Goal: Ask a question: Seek information or help from site administrators or community

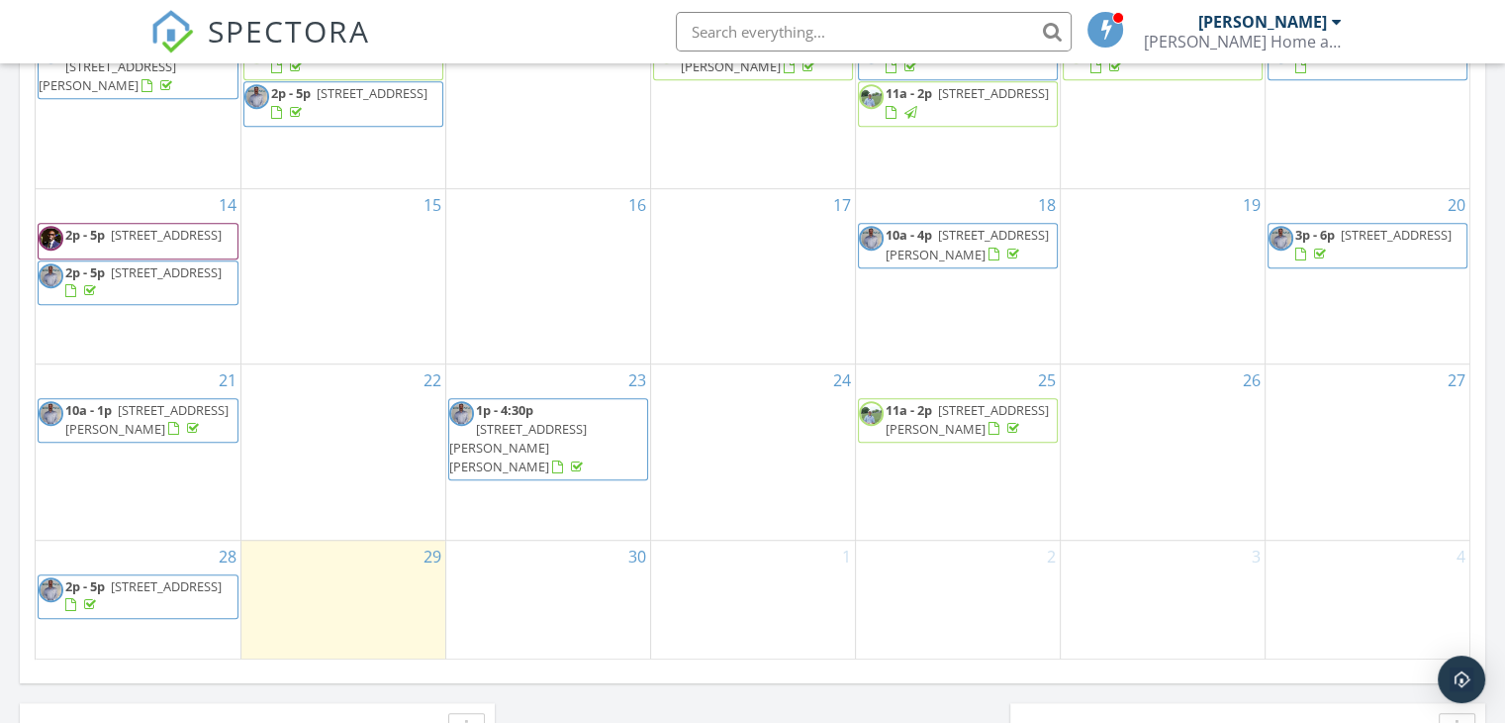
scroll to position [1159, 0]
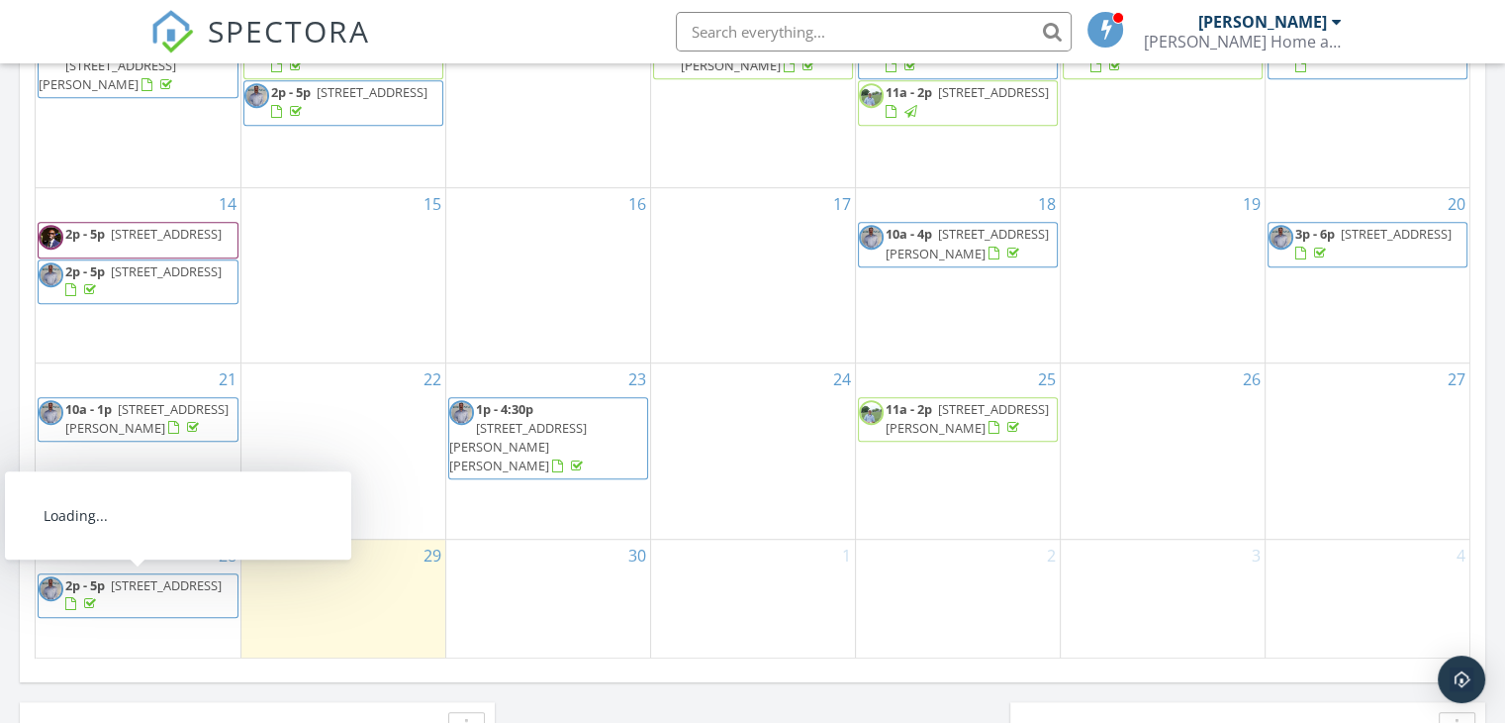
click at [81, 600] on div at bounding box center [73, 606] width 16 height 16
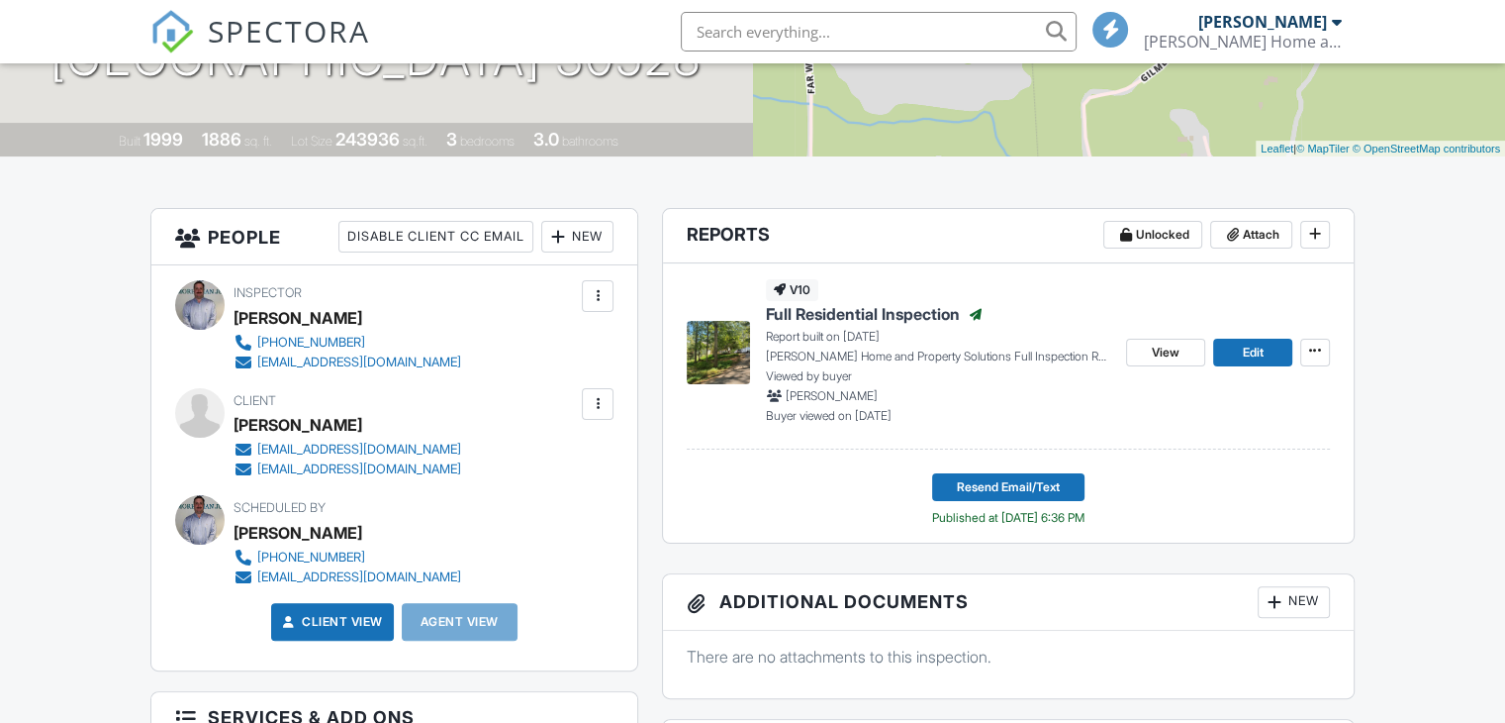
scroll to position [371, 0]
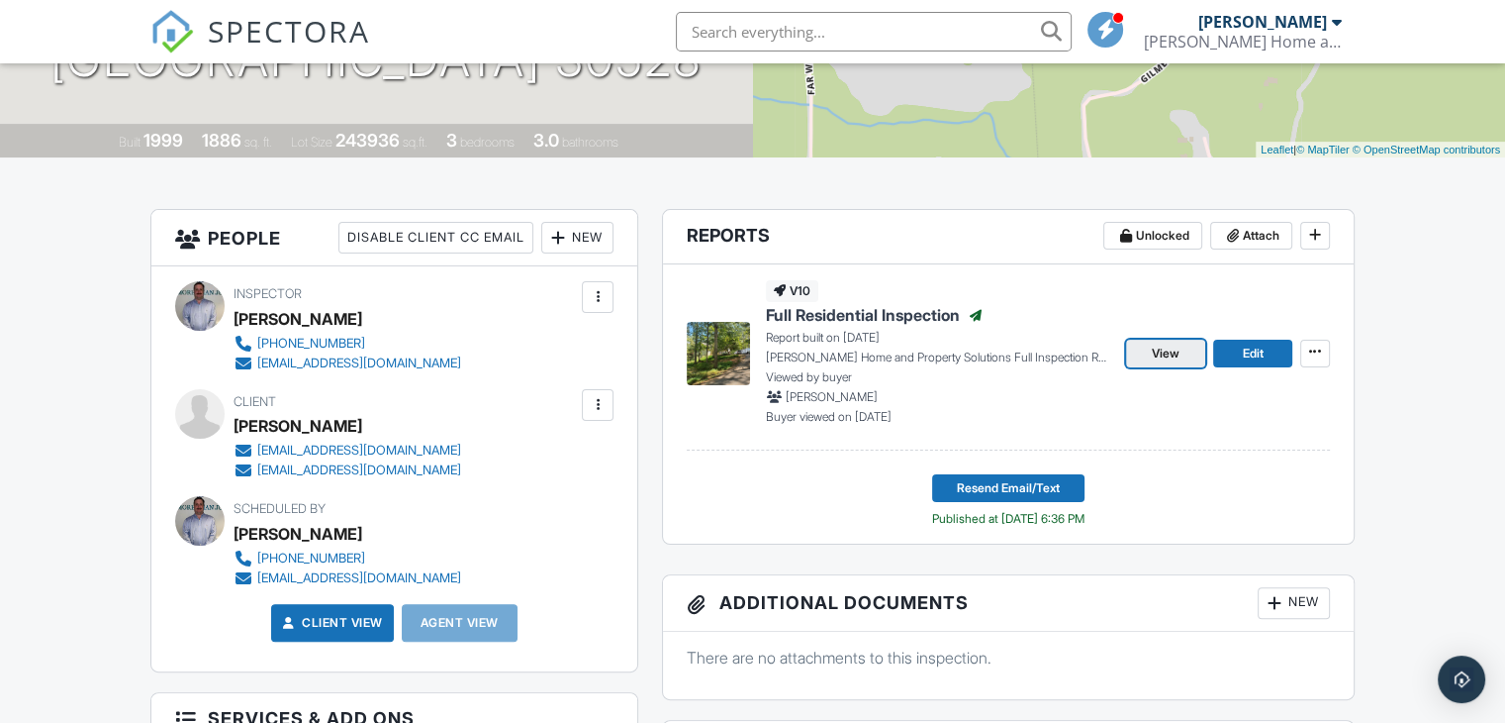
click at [1163, 357] on span "View" at bounding box center [1166, 353] width 28 height 20
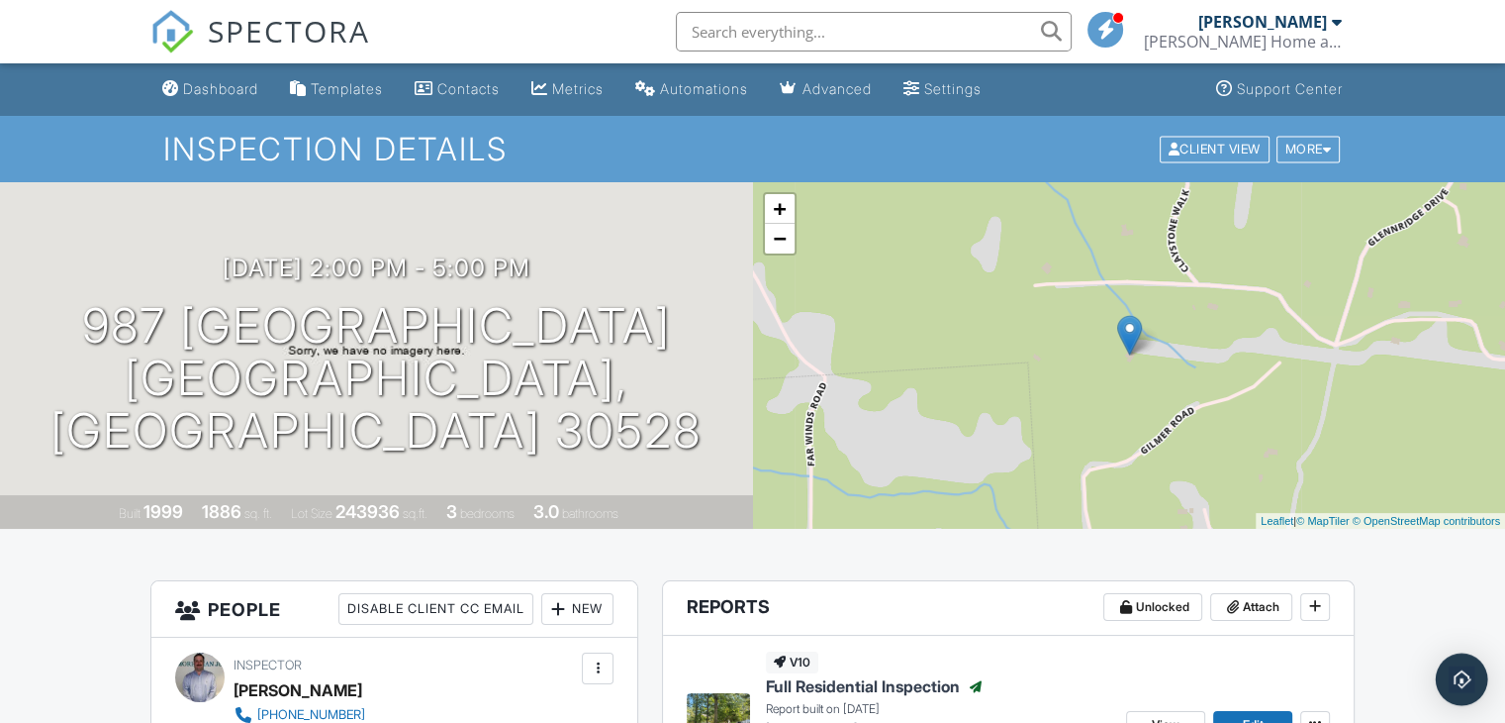
click at [1471, 673] on img "Open Intercom Messenger" at bounding box center [1462, 679] width 26 height 26
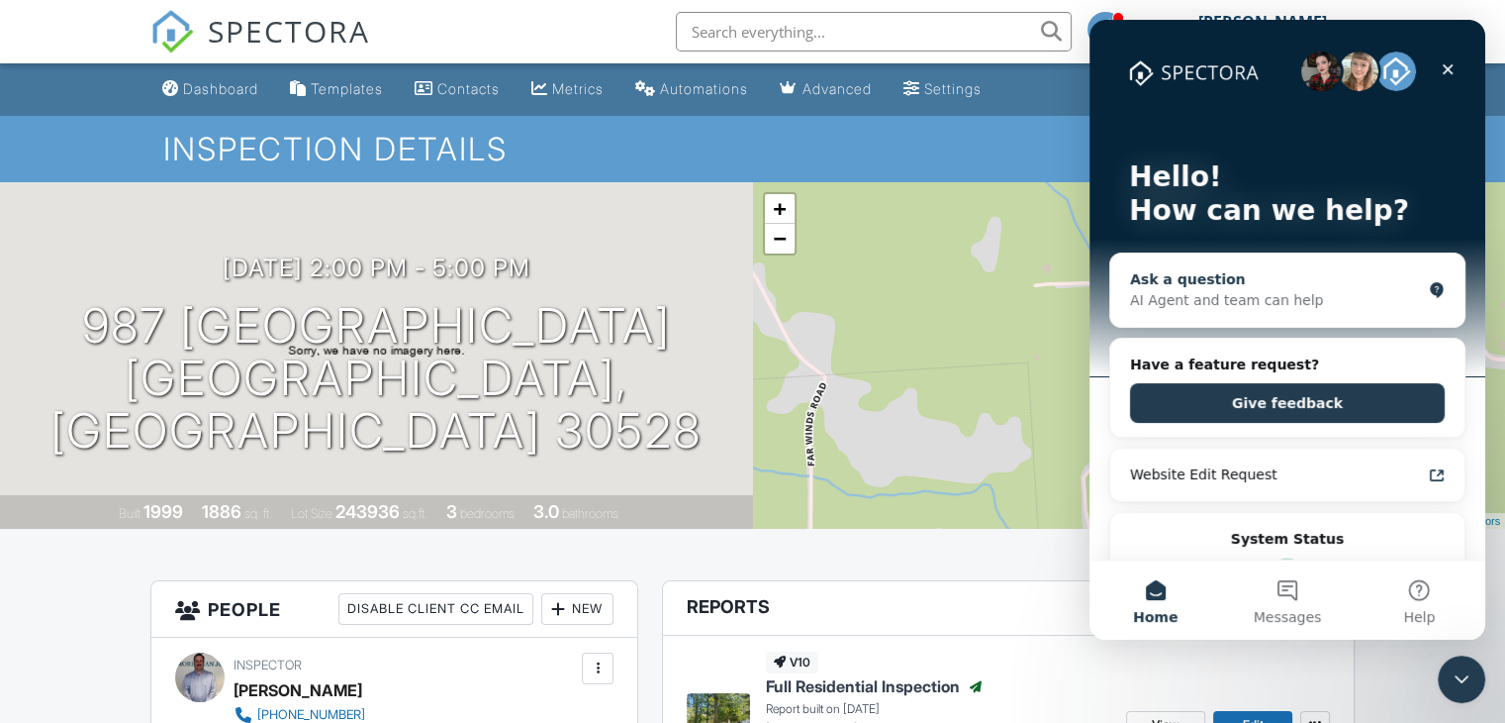
click at [1351, 279] on div "Ask a question" at bounding box center [1275, 279] width 291 height 21
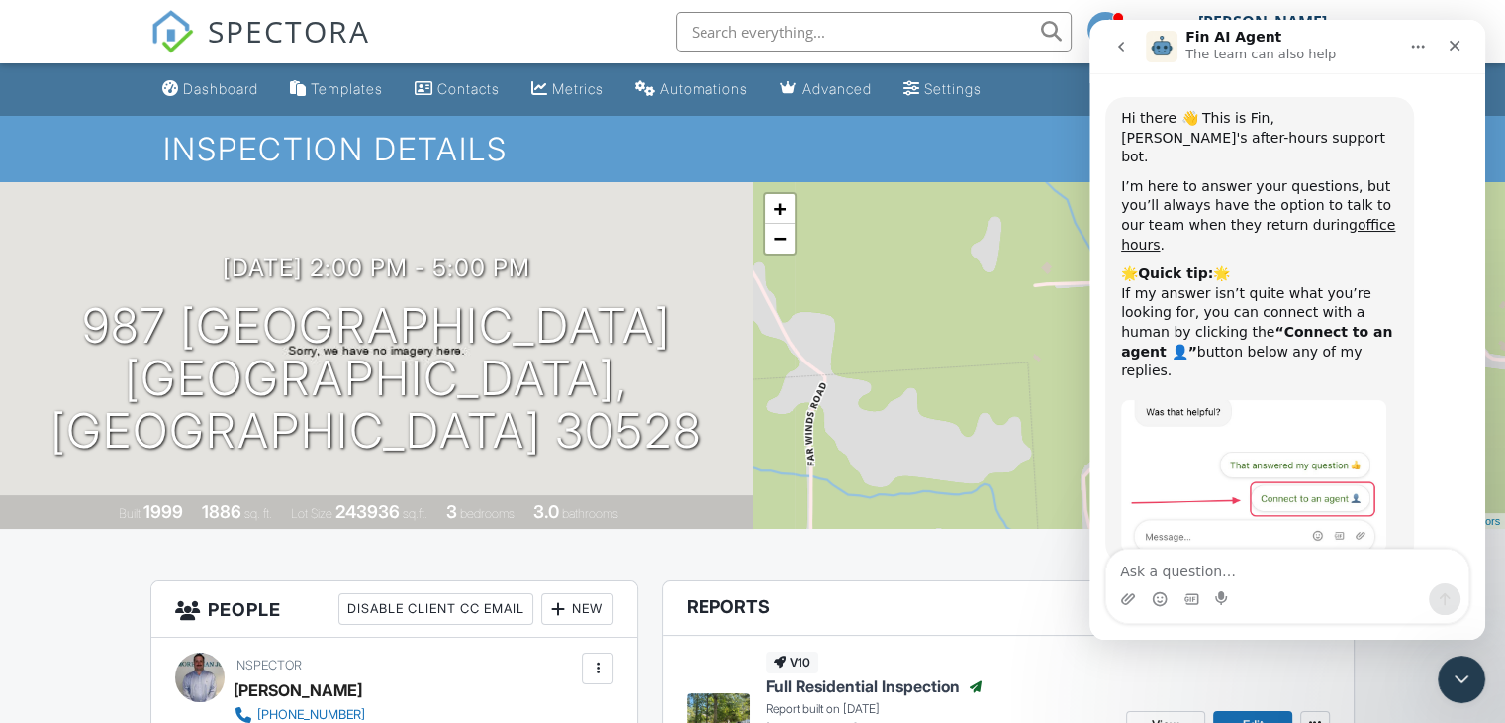
click at [1307, 460] on img "https://downloads.intercomcdn.com/i/o/m5c0n207/1471246567/13f35c7facaa6e3f7fe0e…" at bounding box center [1253, 475] width 265 height 151
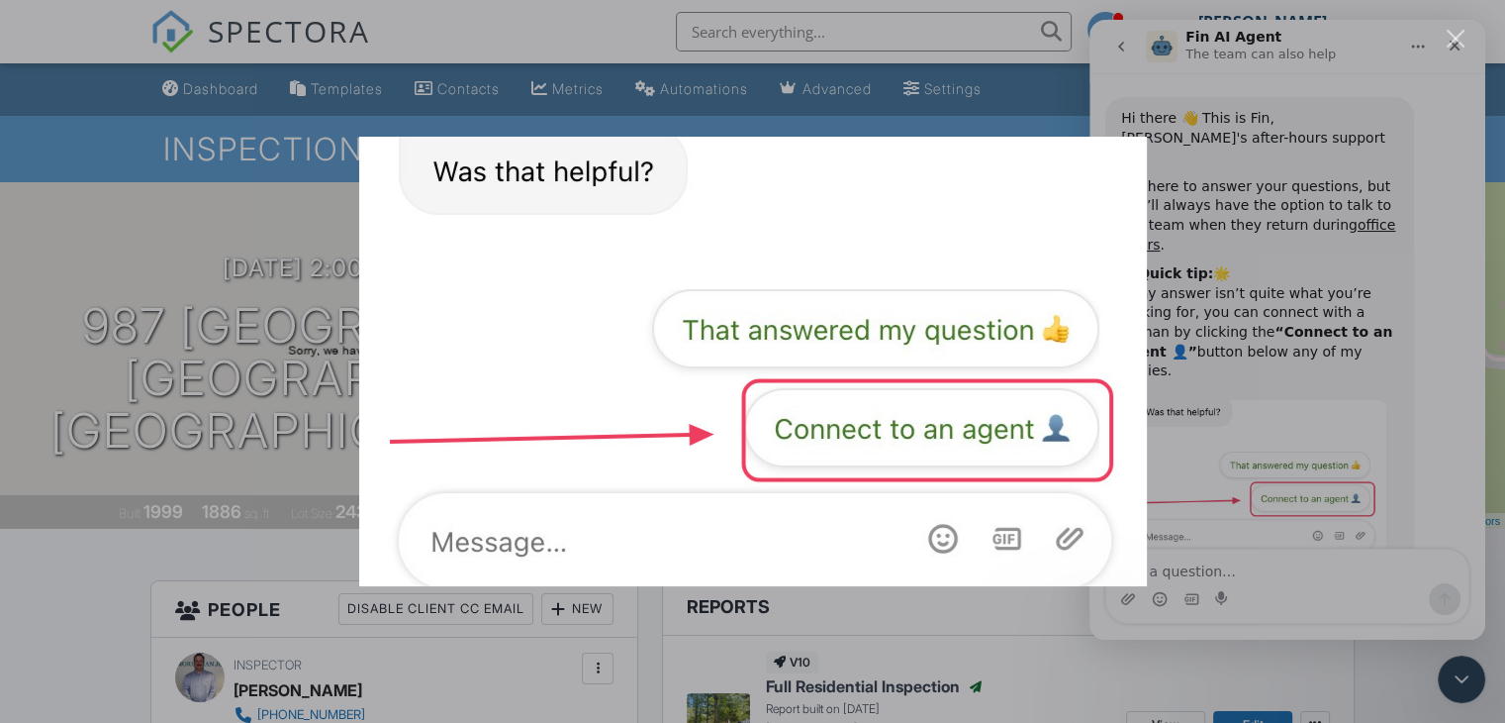
click at [1268, 596] on div "Intercom messenger" at bounding box center [752, 361] width 1505 height 723
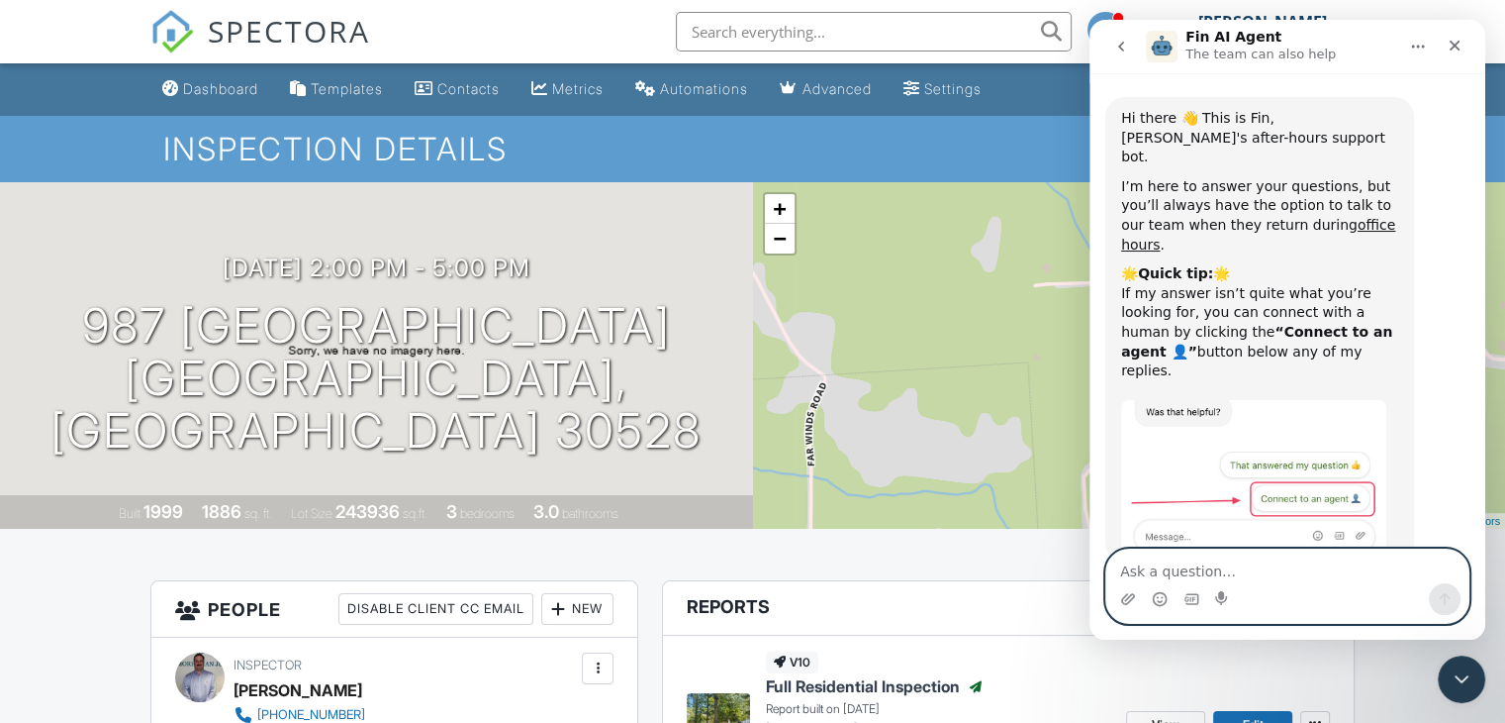
click at [1258, 575] on textarea "Ask a question…" at bounding box center [1288, 566] width 362 height 34
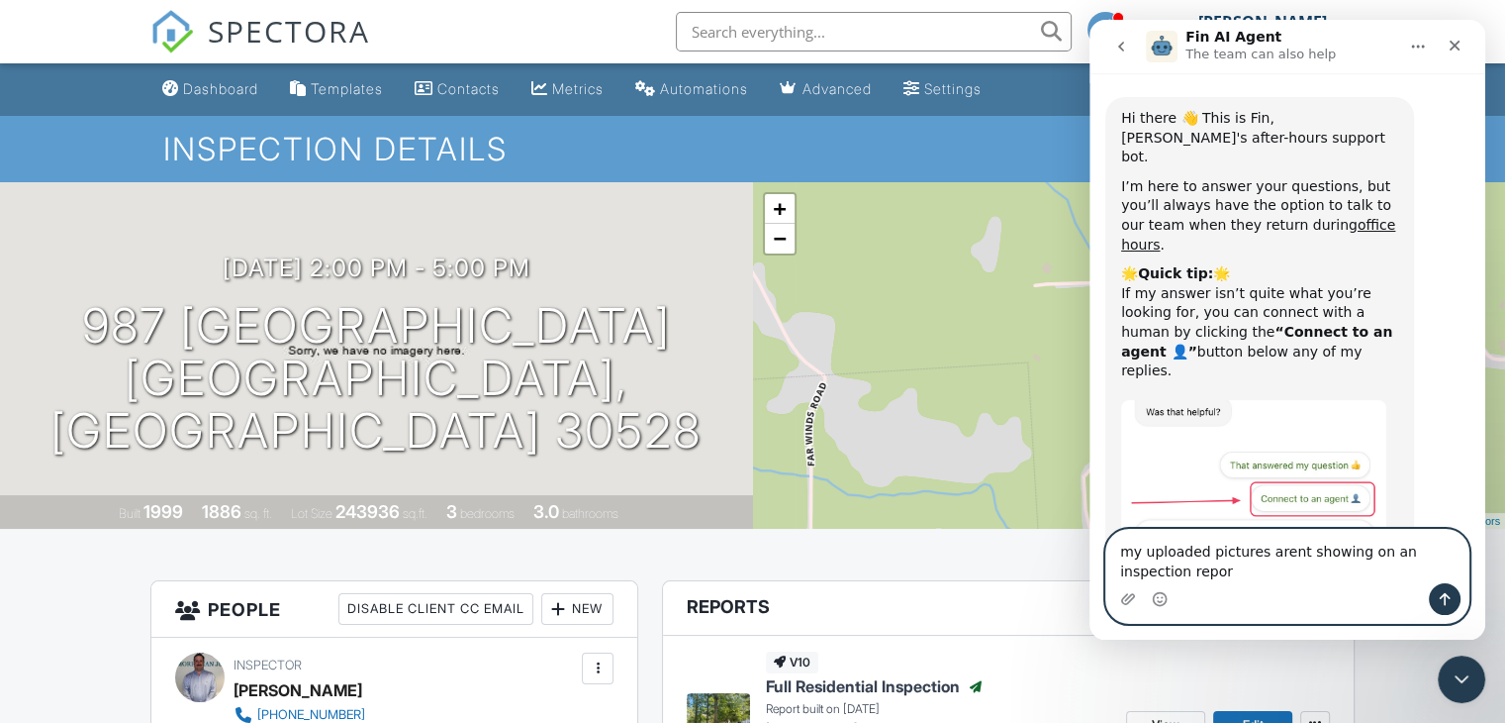
type textarea "my uploaded pictures arent showing on an inspection report"
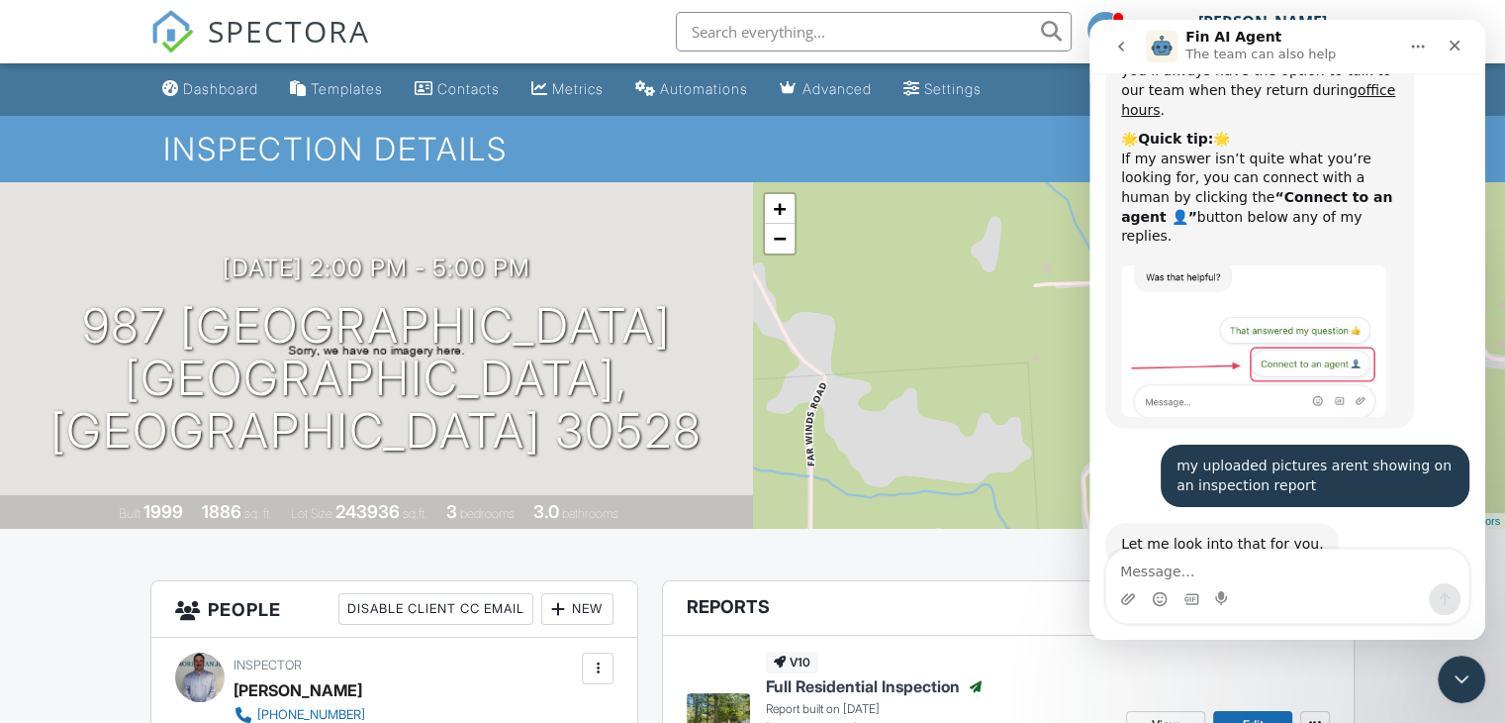
scroll to position [199, 0]
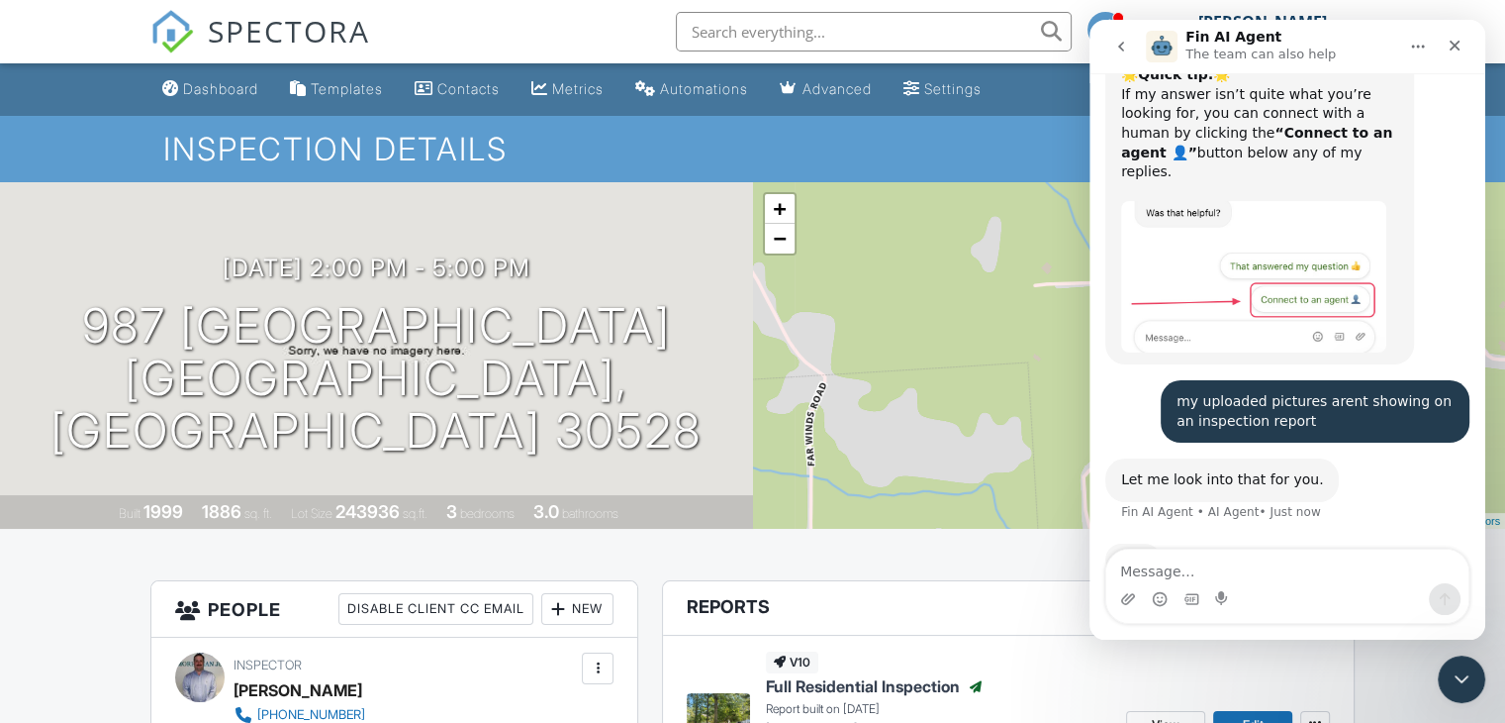
click at [1162, 572] on textarea "Message…" at bounding box center [1288, 566] width 362 height 34
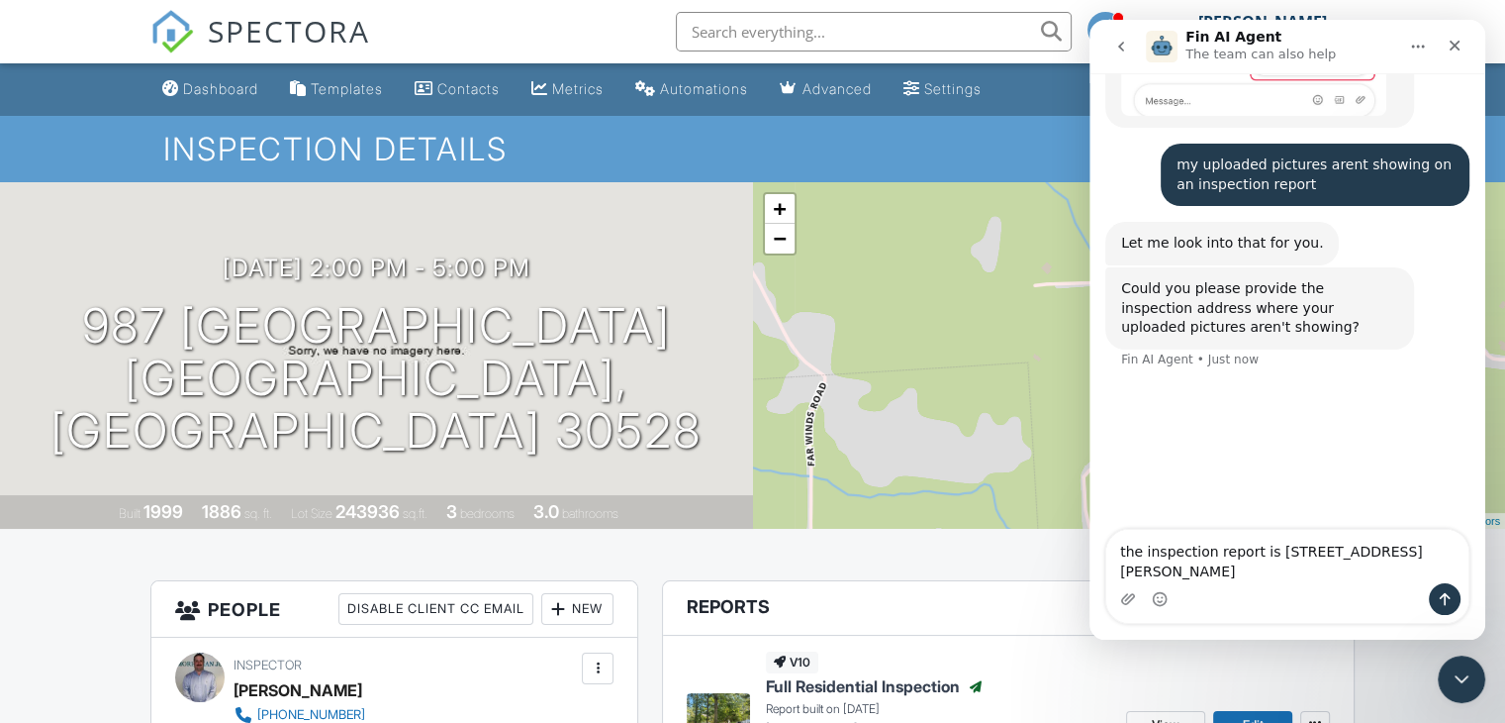
scroll to position [433, 0]
type textarea "the inspection report is 987 peaceful valley dr cleveland ga 30528"
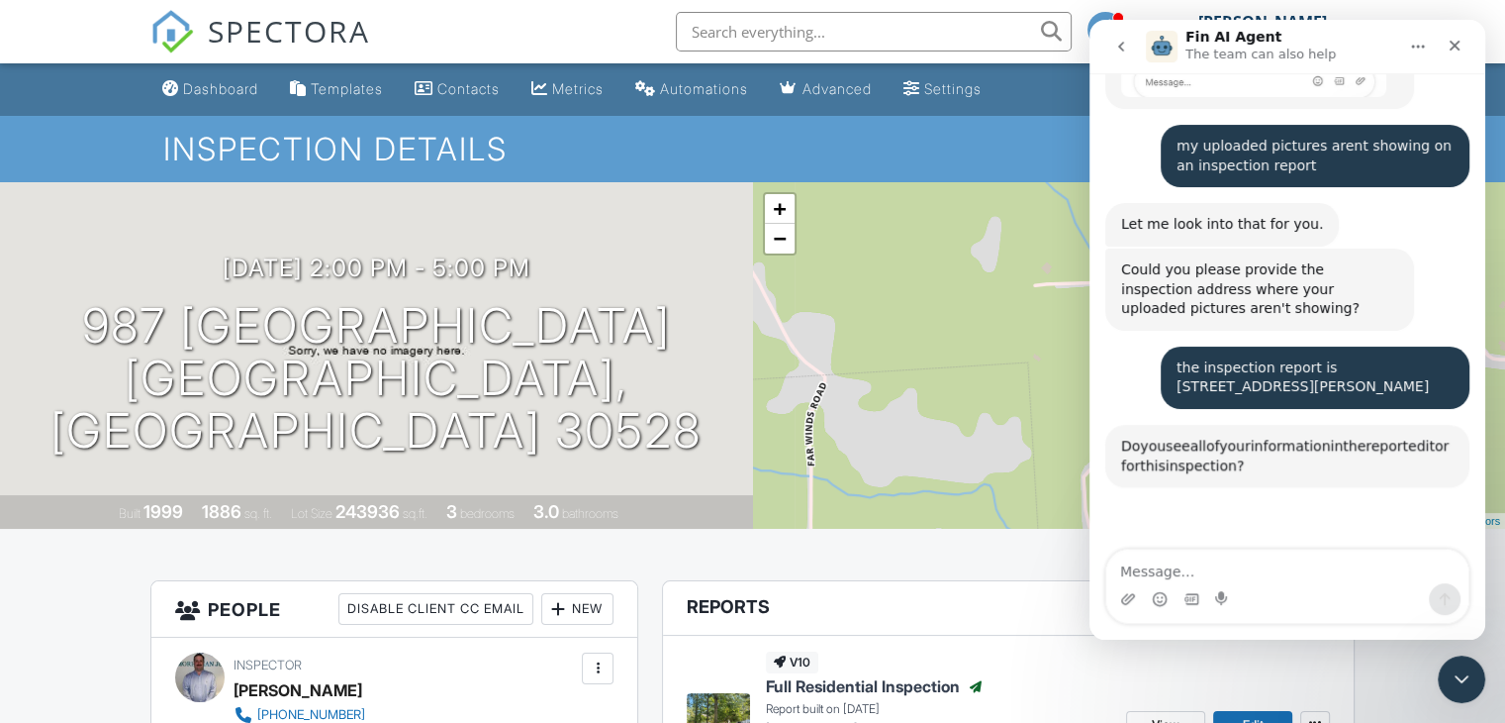
scroll to position [673, 0]
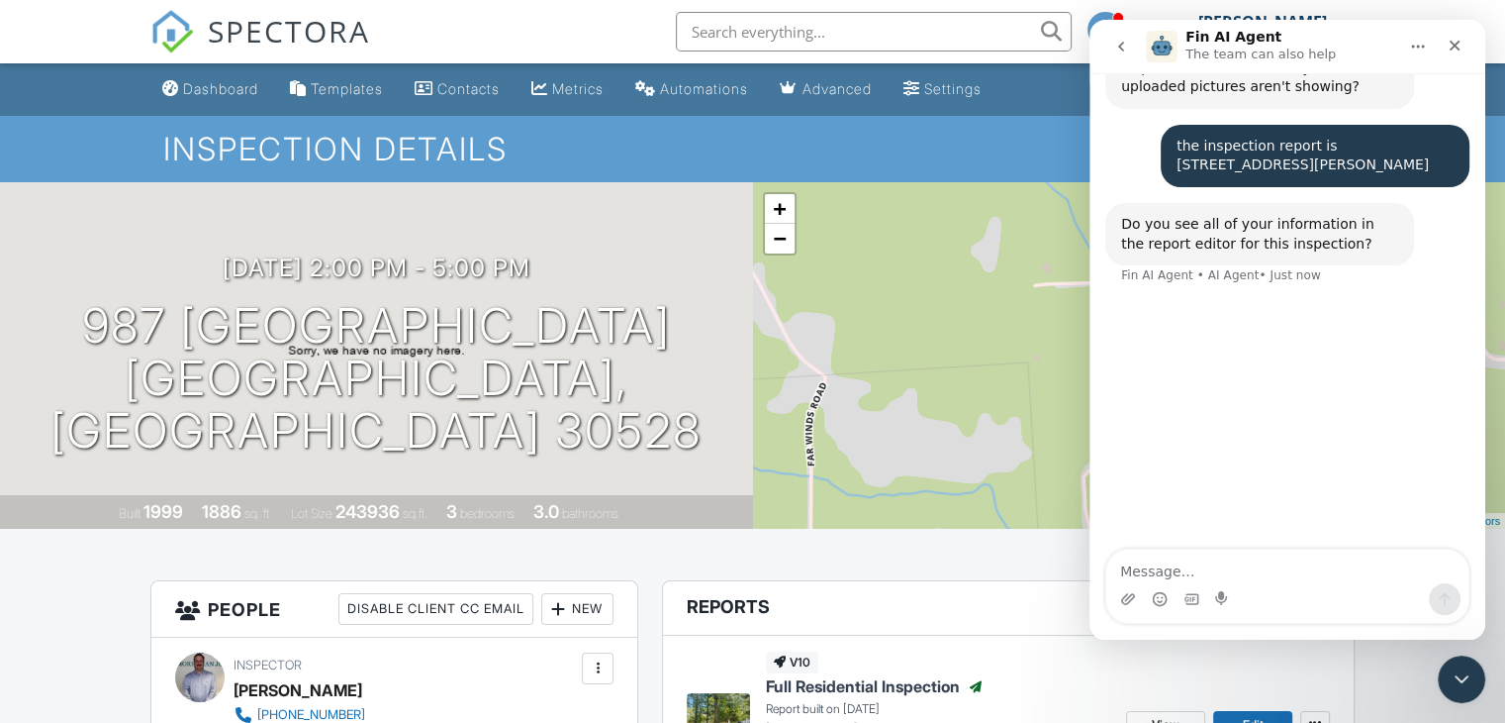
click at [1256, 560] on textarea "Message…" at bounding box center [1288, 566] width 362 height 34
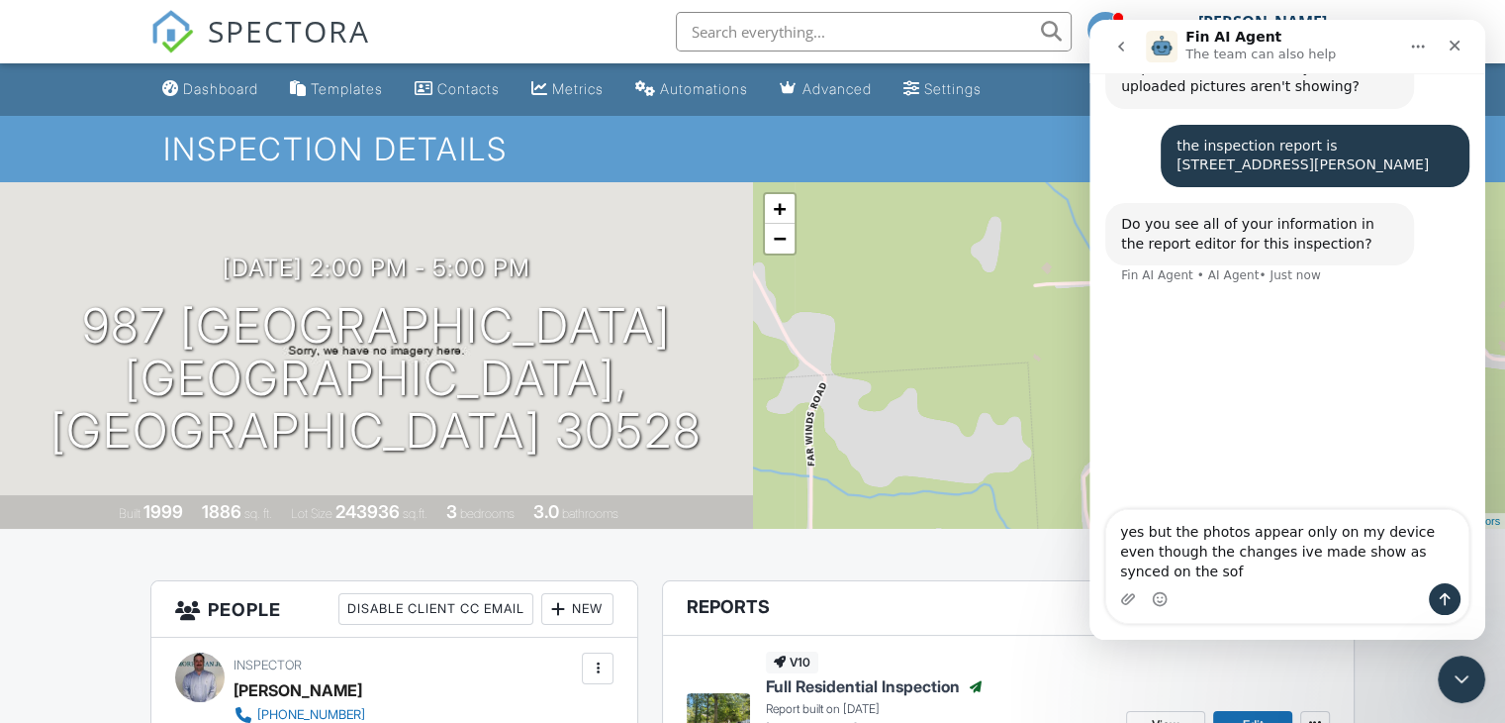
scroll to position [653, 0]
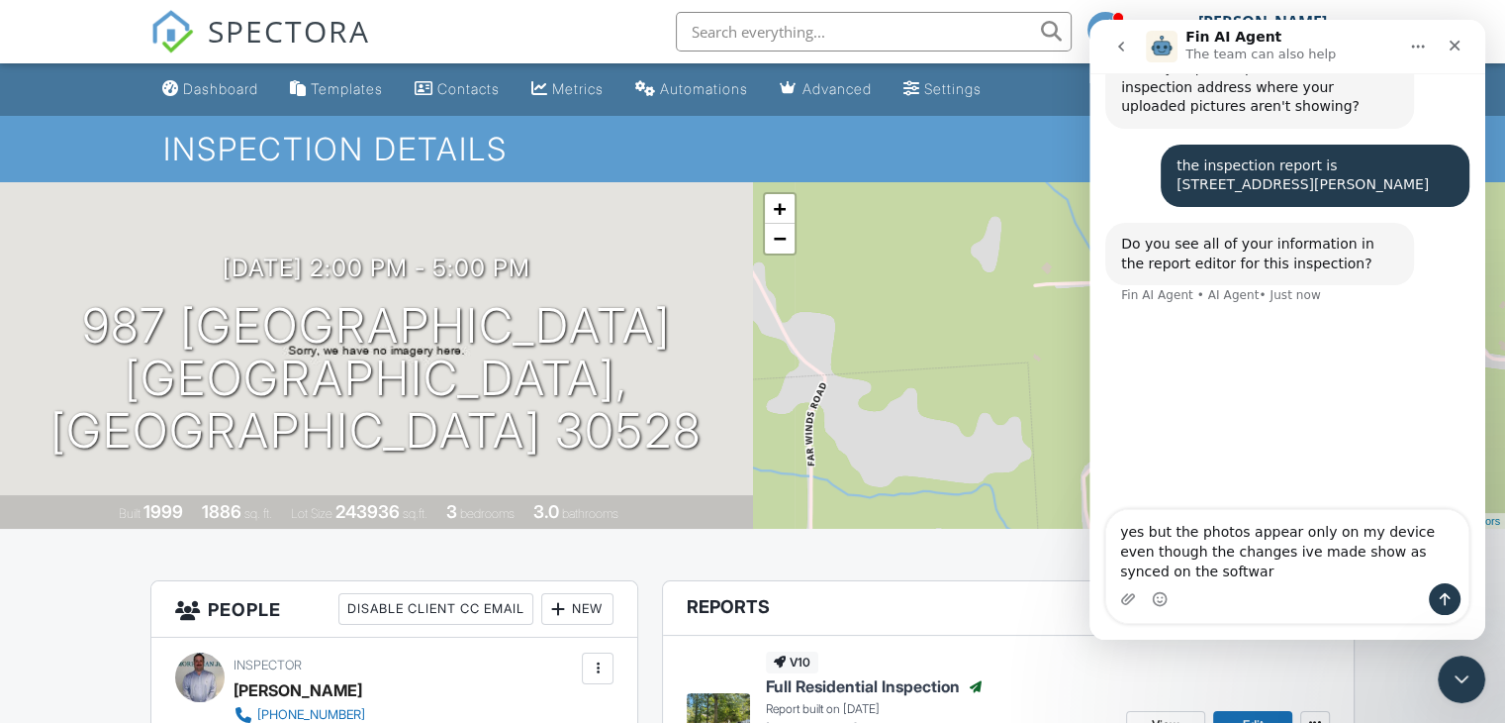
type textarea "yes but the photos appear only on my device even though the changes ive made sh…"
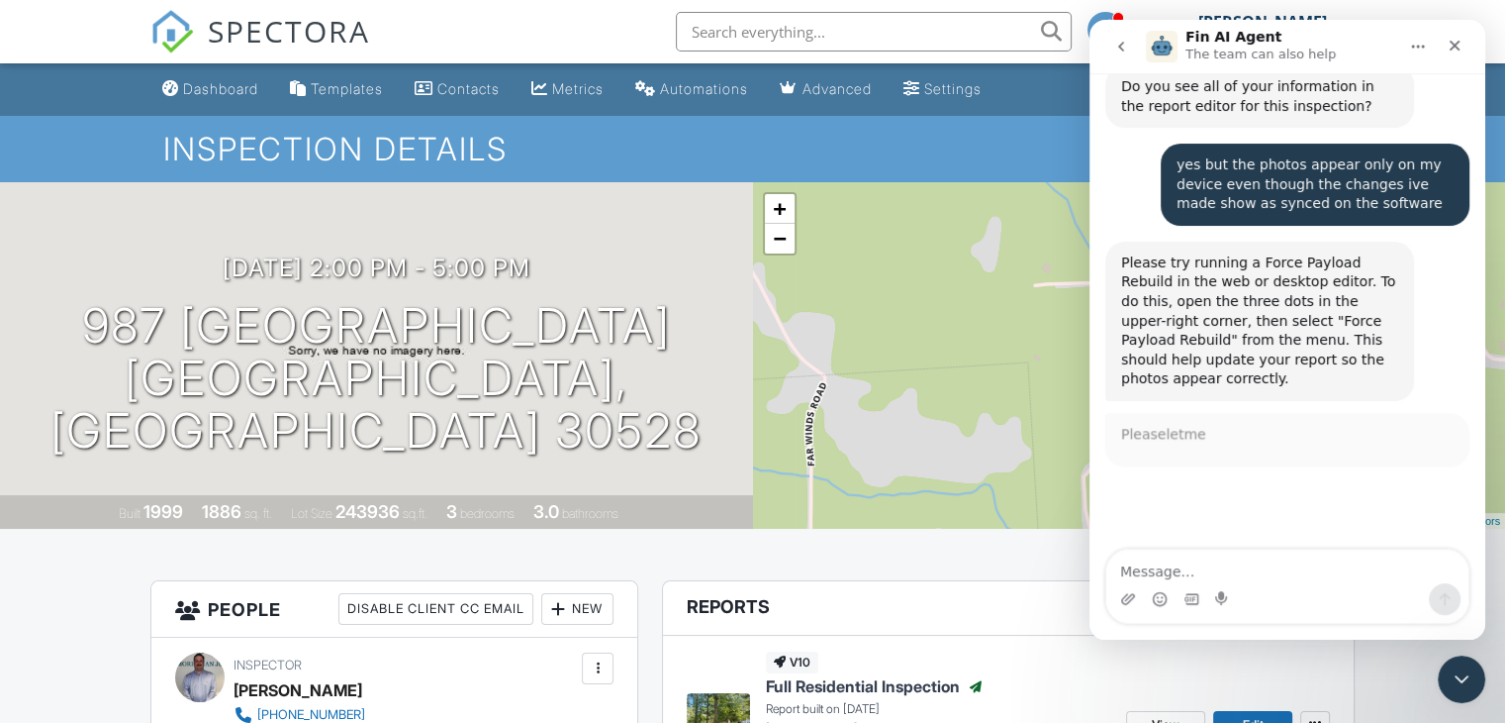
scroll to position [811, 0]
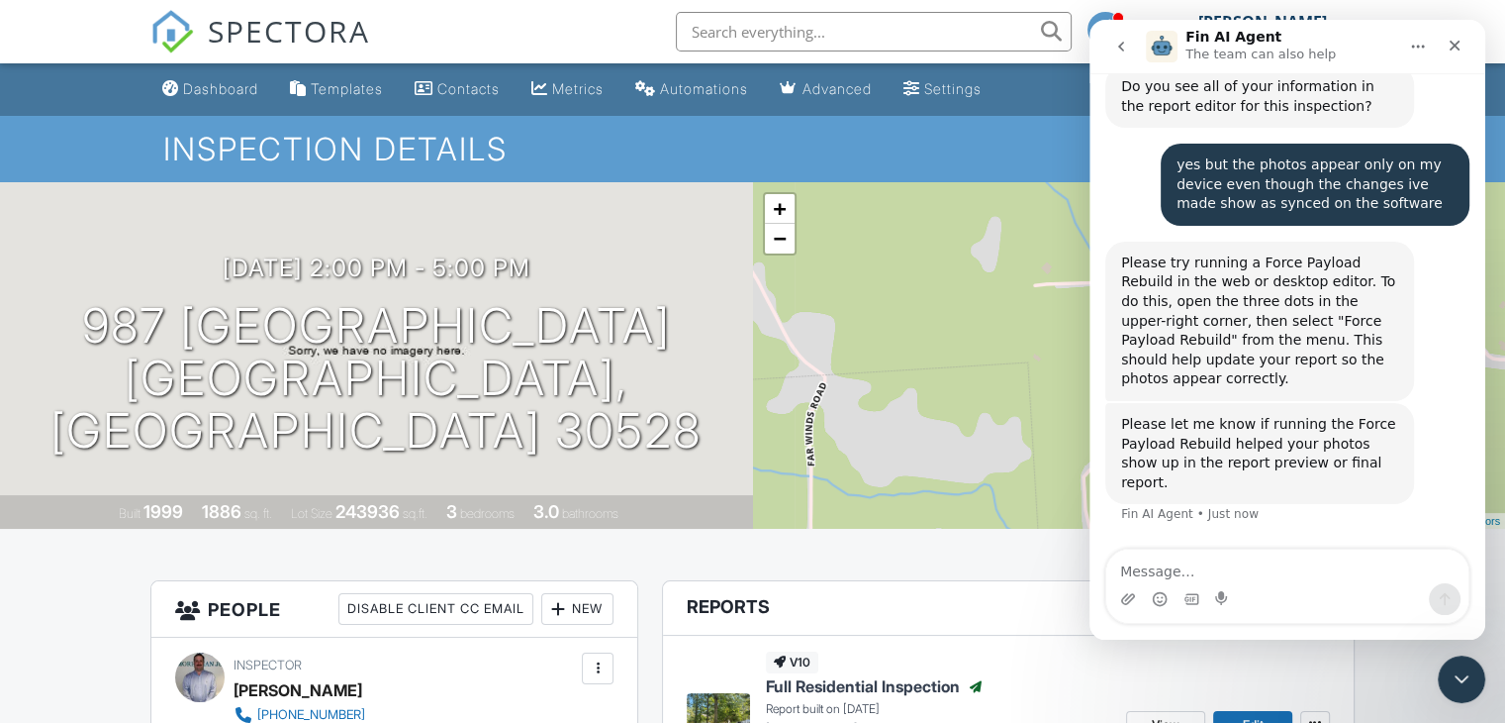
click at [968, 147] on h1 "Inspection Details" at bounding box center [752, 149] width 1179 height 35
click at [1441, 53] on div "Close" at bounding box center [1455, 46] width 36 height 36
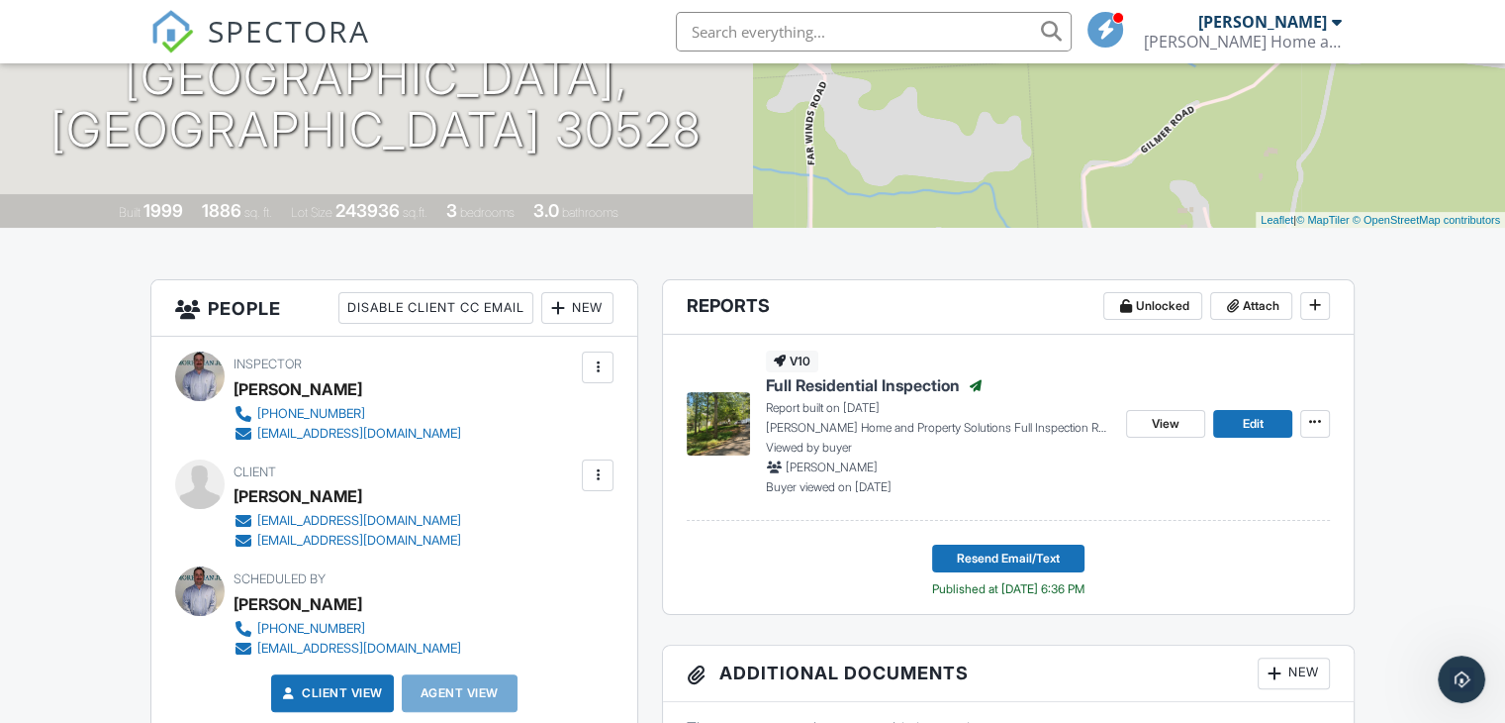
scroll to position [311, 0]
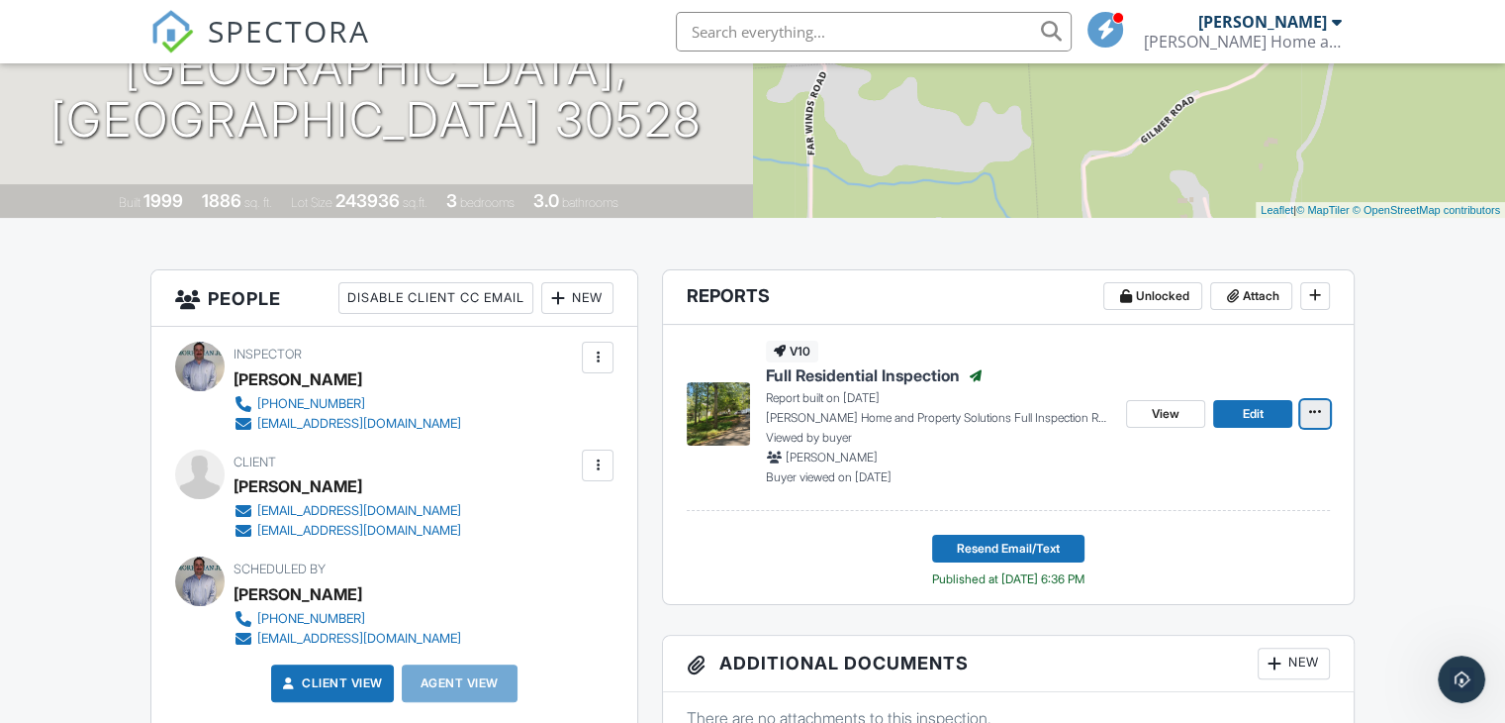
click at [1301, 404] on button at bounding box center [1316, 414] width 30 height 28
click at [1267, 410] on link "Edit" at bounding box center [1252, 414] width 79 height 28
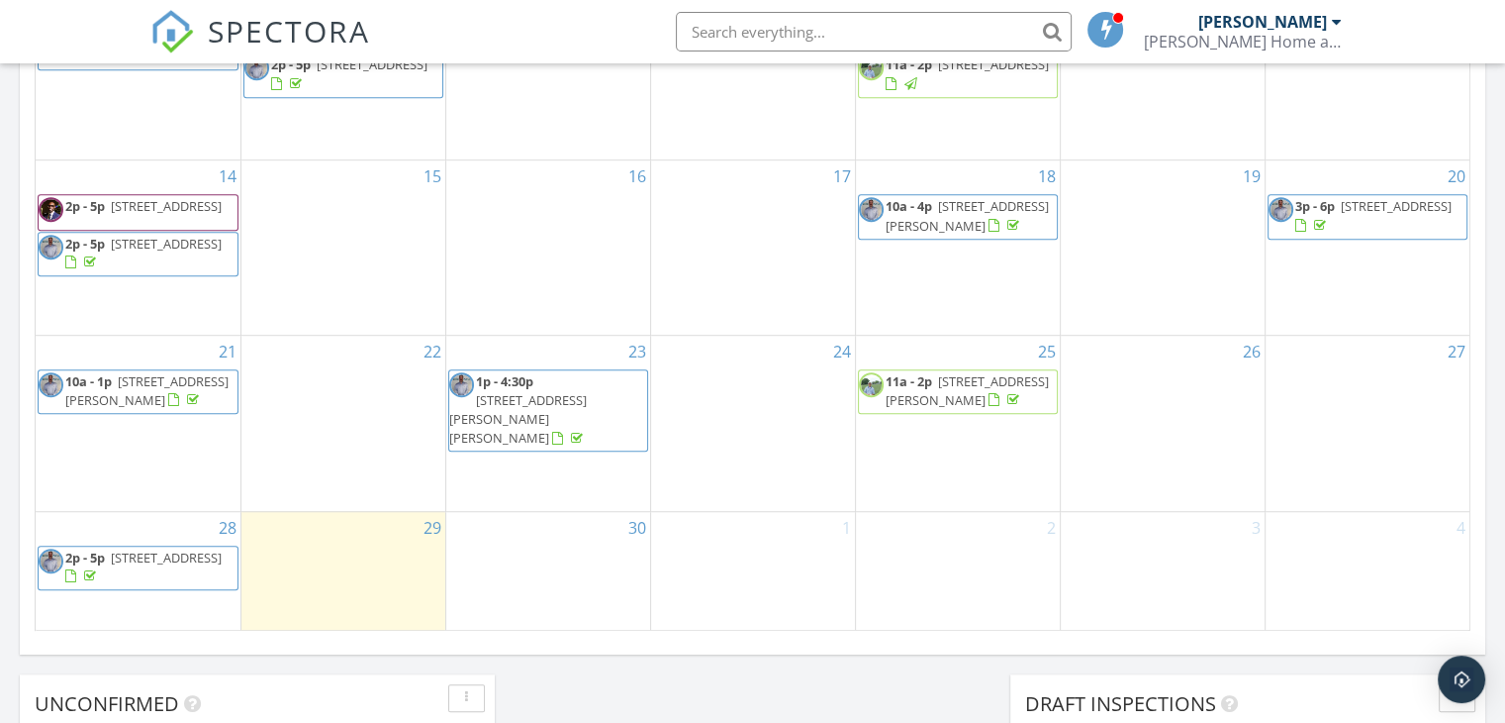
scroll to position [1188, 0]
click at [155, 564] on span "987 Peaceful Valley Dr, Cleveland 30528" at bounding box center [166, 556] width 111 height 18
